Goal: Task Accomplishment & Management: Use online tool/utility

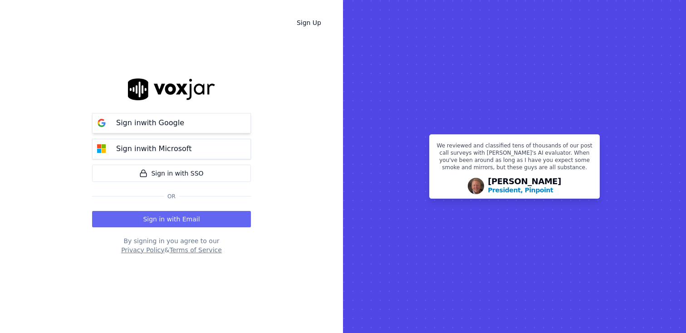
click at [153, 123] on p "Sign in with Google" at bounding box center [150, 123] width 68 height 11
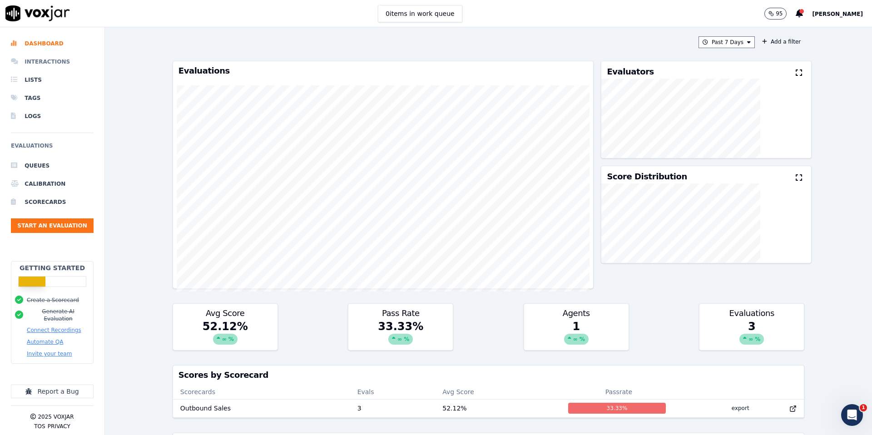
click at [42, 59] on li "Interactions" at bounding box center [52, 62] width 83 height 18
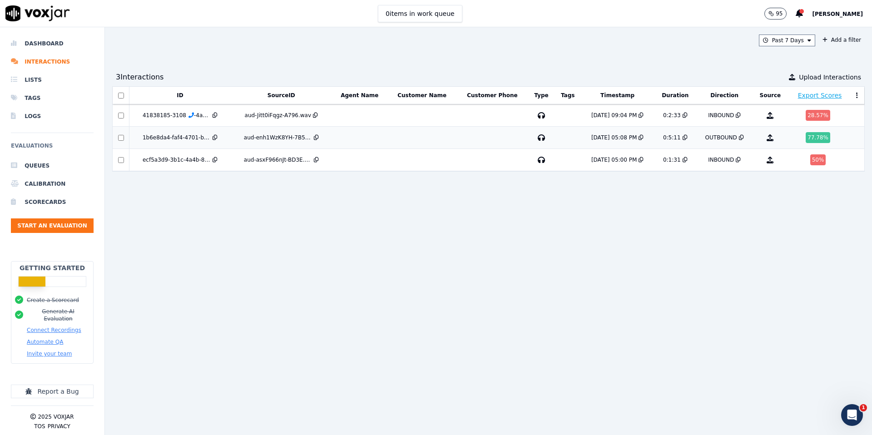
click at [262, 139] on div "aud-enh1WzK8YH-7B5D.wav" at bounding box center [278, 137] width 68 height 7
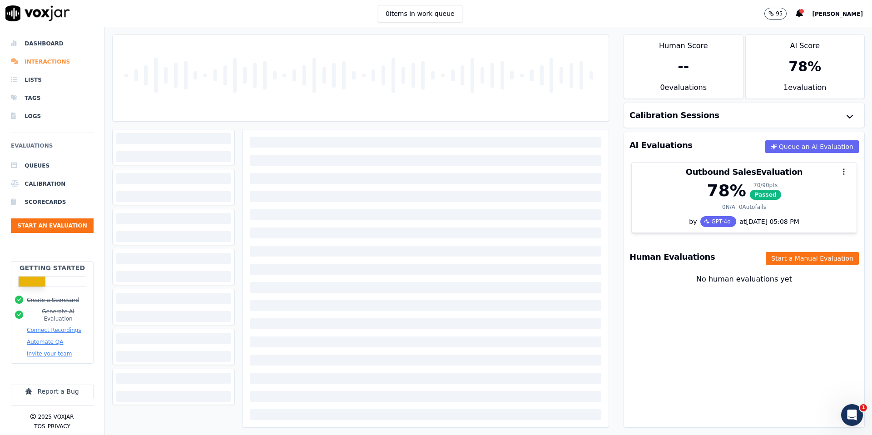
click at [34, 61] on li "Interactions" at bounding box center [52, 62] width 83 height 18
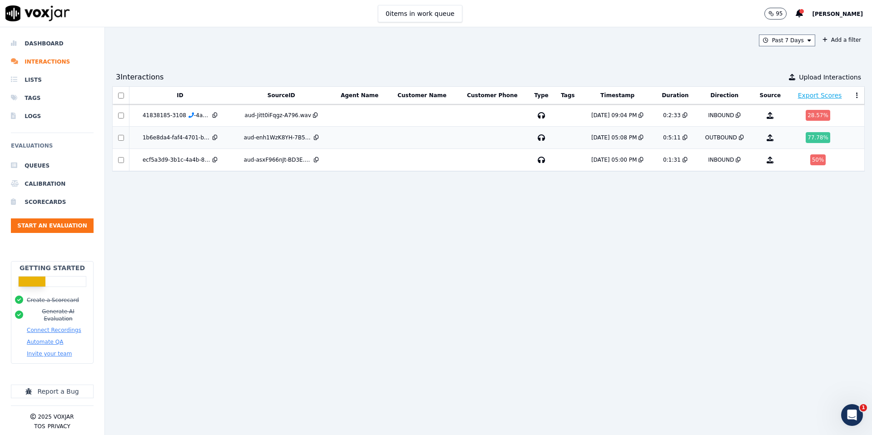
click at [257, 137] on div "aud-enh1WzK8YH-7B5D.wav" at bounding box center [278, 137] width 68 height 7
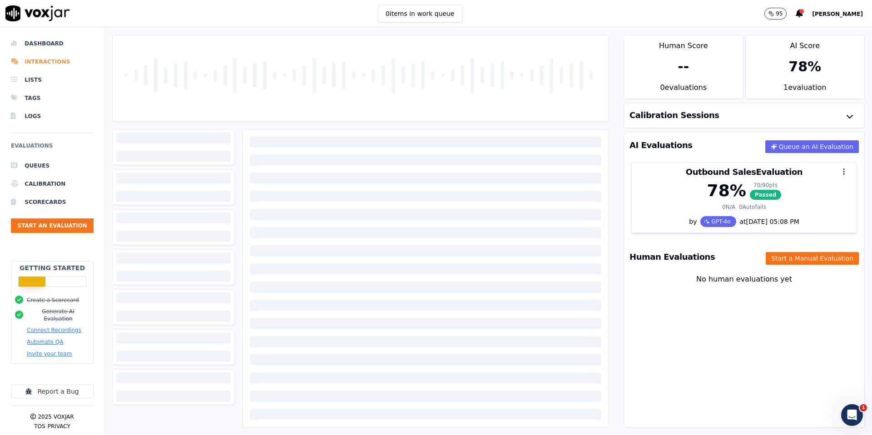
click at [51, 60] on li "Interactions" at bounding box center [52, 62] width 83 height 18
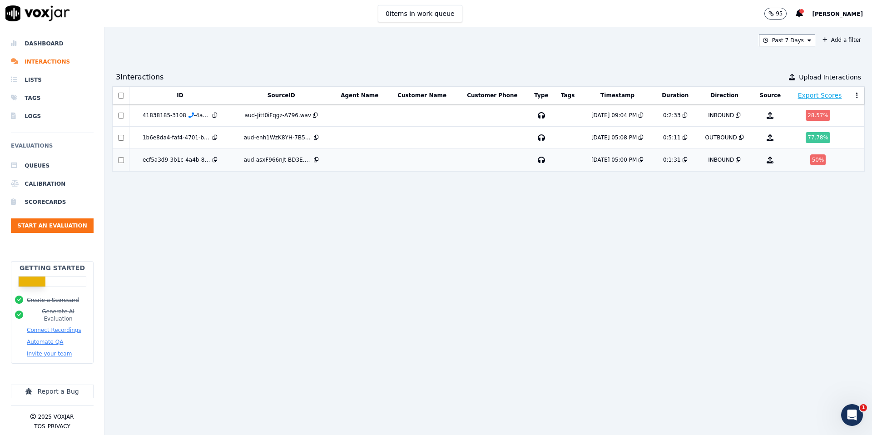
click at [275, 159] on div "aud-asxF966nJt-BD3E.wav" at bounding box center [278, 159] width 68 height 7
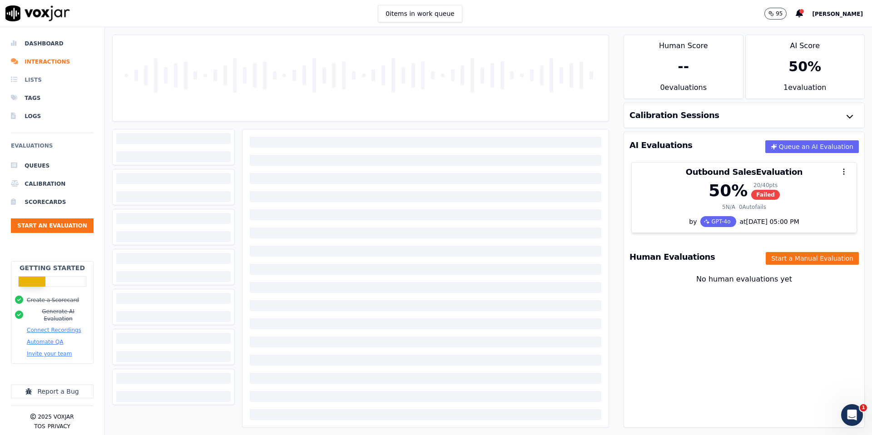
click at [29, 72] on li "Lists" at bounding box center [52, 80] width 83 height 18
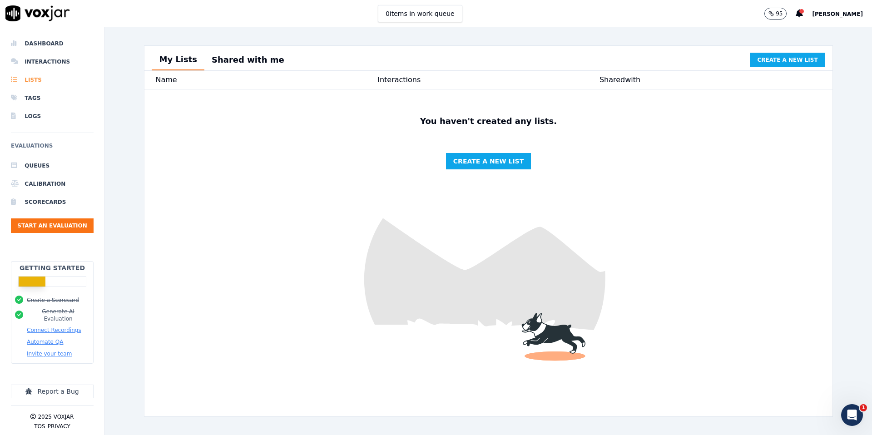
click at [33, 77] on li "Lists" at bounding box center [52, 80] width 83 height 18
click at [38, 64] on li "Interactions" at bounding box center [52, 62] width 83 height 18
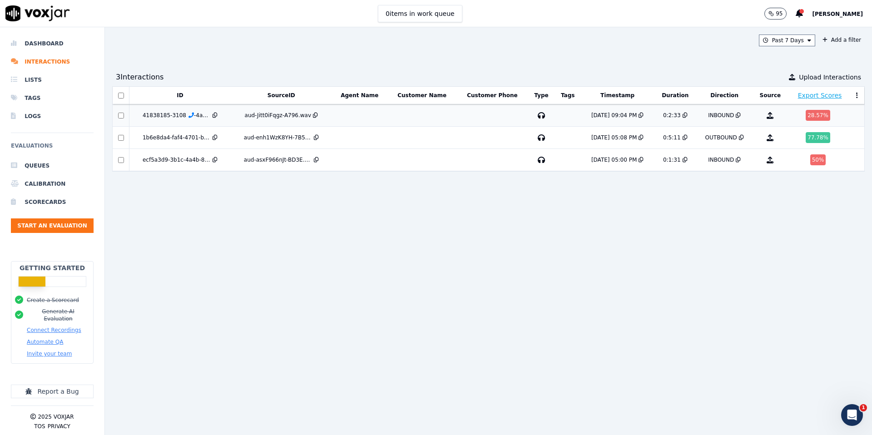
click at [285, 114] on div "aud-Jitt0iFqgz-A796.wav" at bounding box center [278, 115] width 67 height 7
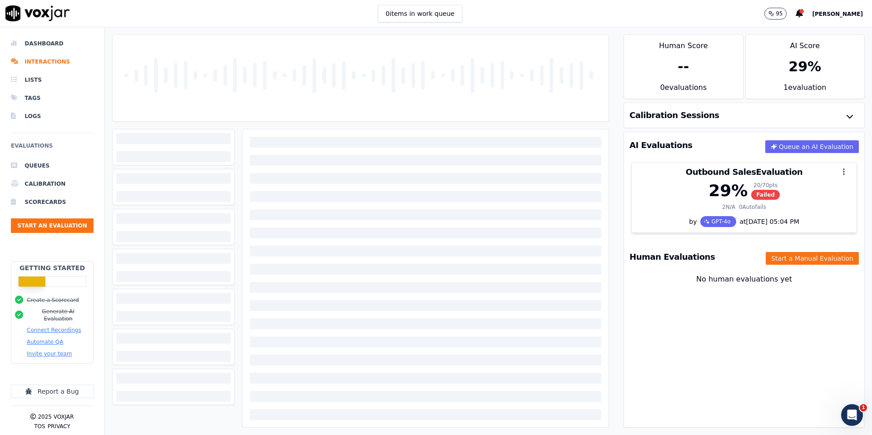
click at [286, 110] on div at bounding box center [360, 78] width 489 height 86
click at [286, 138] on div at bounding box center [425, 142] width 351 height 11
click at [43, 167] on li "Queues" at bounding box center [52, 166] width 83 height 18
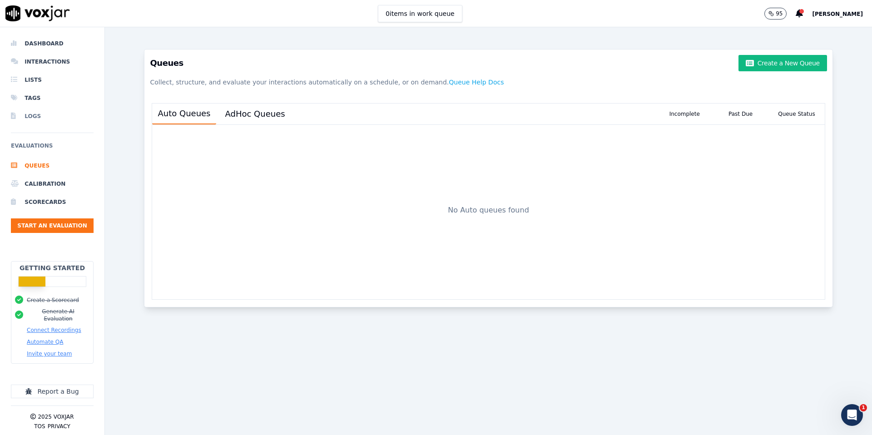
click at [29, 113] on li "Logs" at bounding box center [52, 116] width 83 height 18
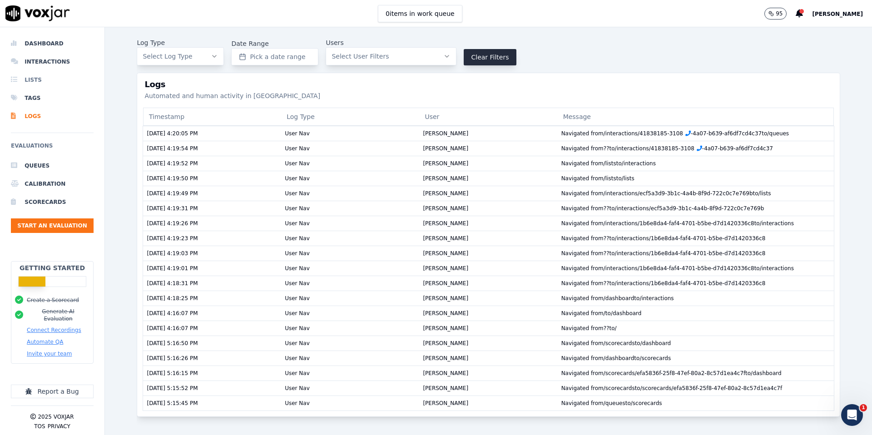
click at [29, 78] on li "Lists" at bounding box center [52, 80] width 83 height 18
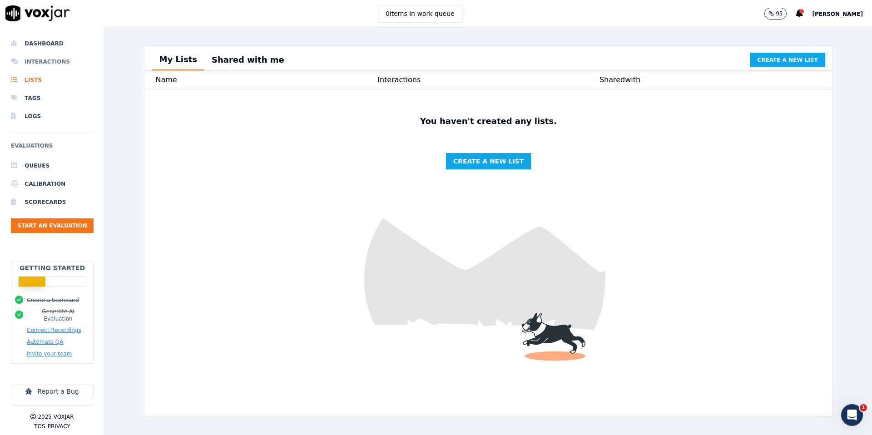
click at [34, 64] on li "Interactions" at bounding box center [52, 62] width 83 height 18
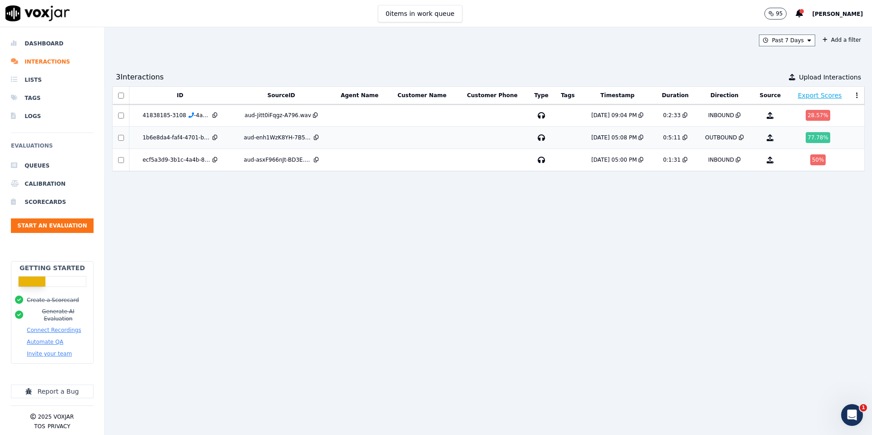
click at [263, 142] on td "aud-enh1WzK8YH-7B5D.wav" at bounding box center [281, 138] width 101 height 22
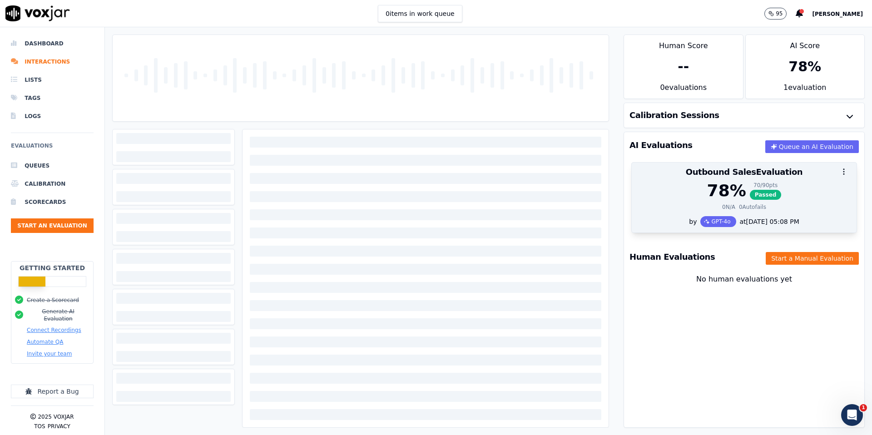
click at [662, 192] on div "78 % 70 / 90 pts Passed" at bounding box center [744, 191] width 214 height 18
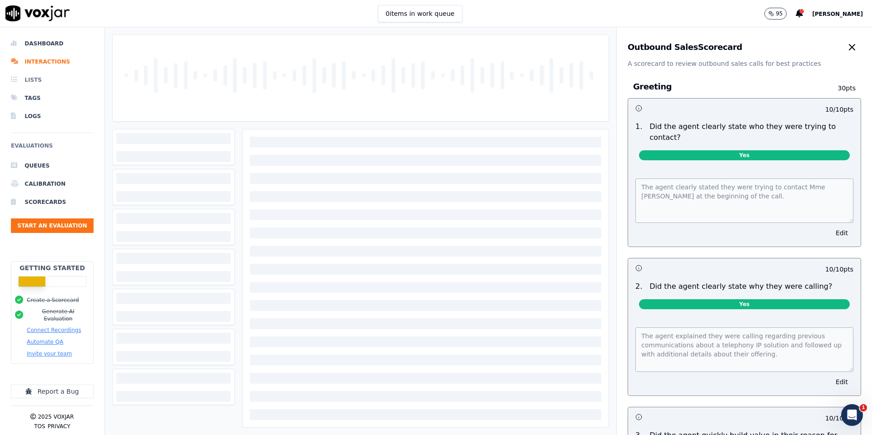
click at [32, 80] on li "Lists" at bounding box center [52, 80] width 83 height 18
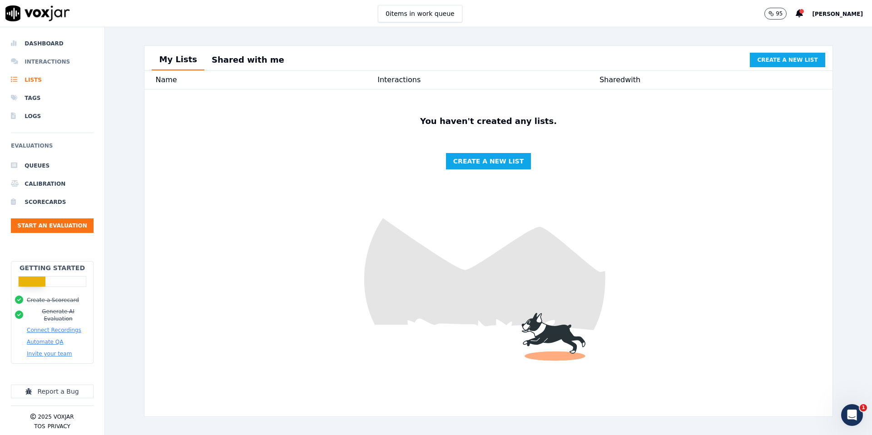
click at [41, 62] on li "Interactions" at bounding box center [52, 62] width 83 height 18
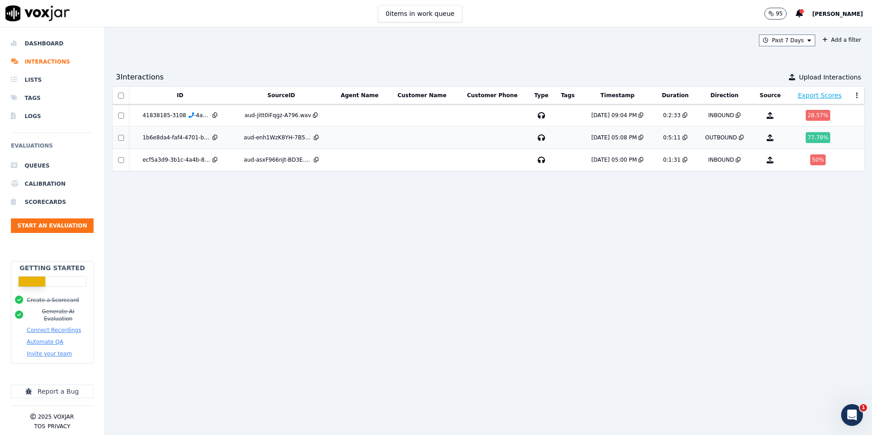
click at [258, 135] on div "aud-enh1WzK8YH-7B5D.wav" at bounding box center [278, 137] width 68 height 7
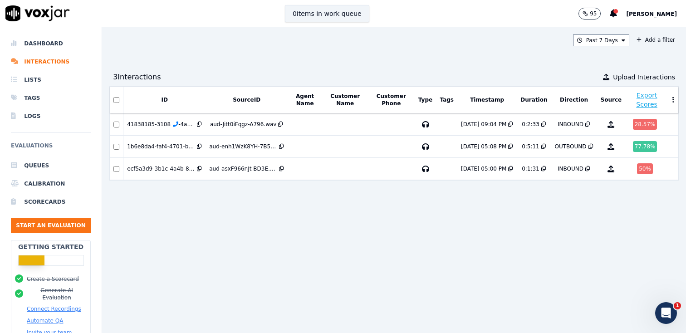
drag, startPoint x: 242, startPoint y: 57, endPoint x: 349, endPoint y: 20, distance: 113.3
click at [242, 57] on div "Past 7 Days Add a filter 3 Interaction s Upload Interactions ID SourceID Agent …" at bounding box center [394, 180] width 584 height 306
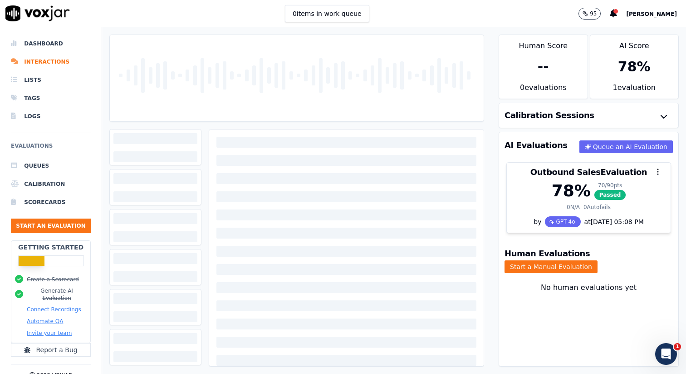
click at [650, 13] on span "[PERSON_NAME]" at bounding box center [652, 14] width 51 height 6
click at [187, 20] on div "0 items in work queue 95 [PERSON_NAME]" at bounding box center [343, 13] width 686 height 27
click at [33, 79] on li "Lists" at bounding box center [51, 80] width 80 height 18
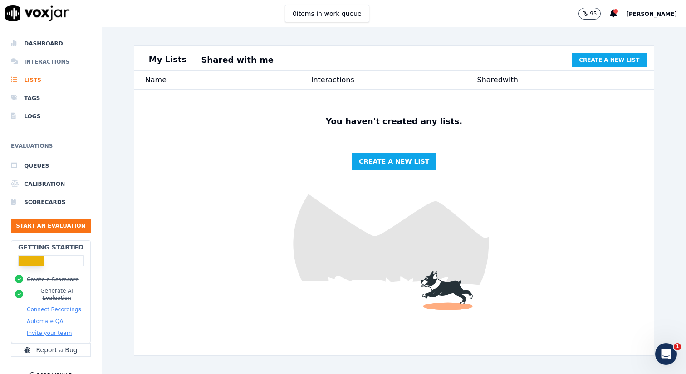
click at [41, 57] on li "Interactions" at bounding box center [51, 62] width 80 height 18
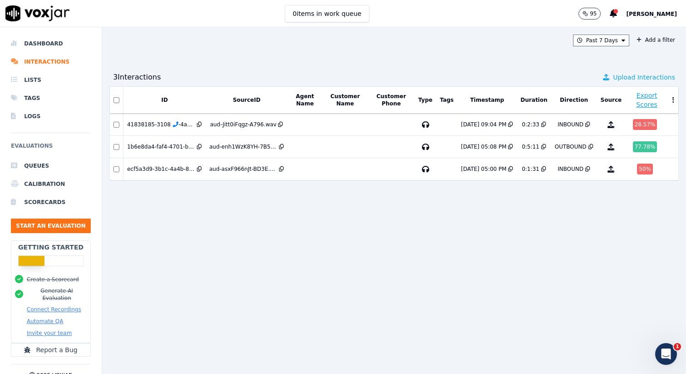
click at [641, 77] on span "Upload Interactions" at bounding box center [644, 77] width 62 height 9
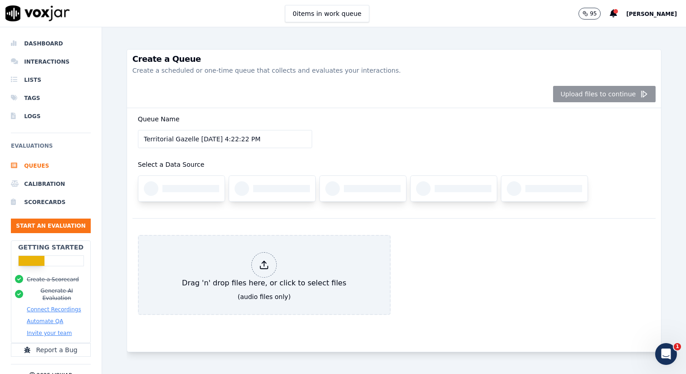
click at [583, 89] on div "Upload files to continue" at bounding box center [394, 94] width 535 height 28
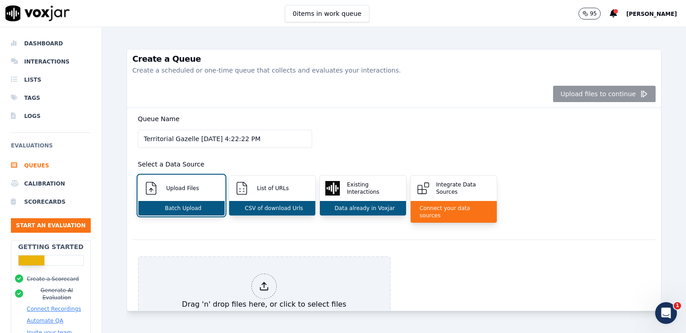
click at [315, 47] on div "Create a Queue Create a scheduled or one-time queue that collects and evaluates…" at bounding box center [395, 180] width 536 height 306
